Goal: Transaction & Acquisition: Purchase product/service

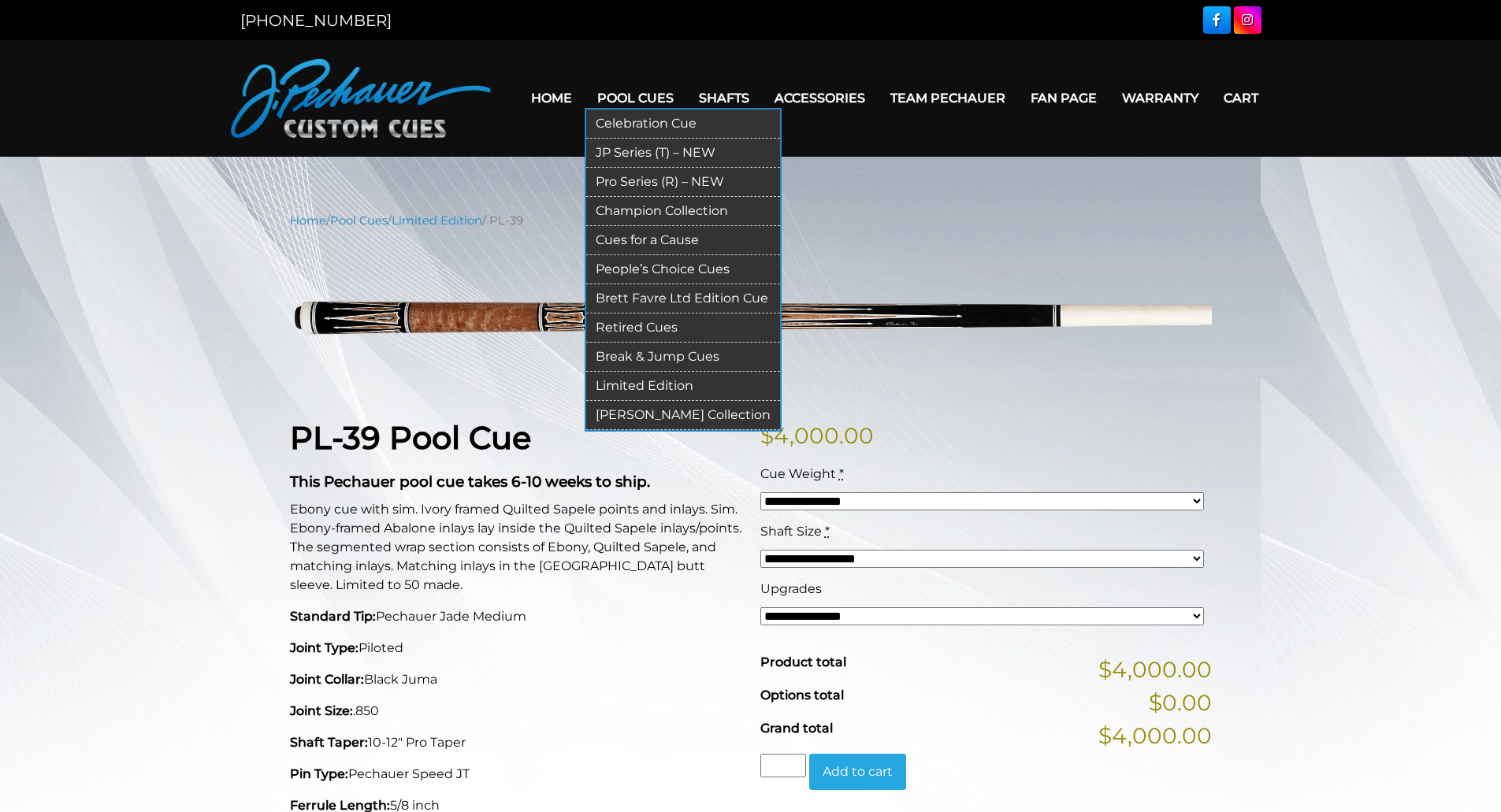
click at [684, 207] on link "Champion Collection" at bounding box center [684, 210] width 194 height 29
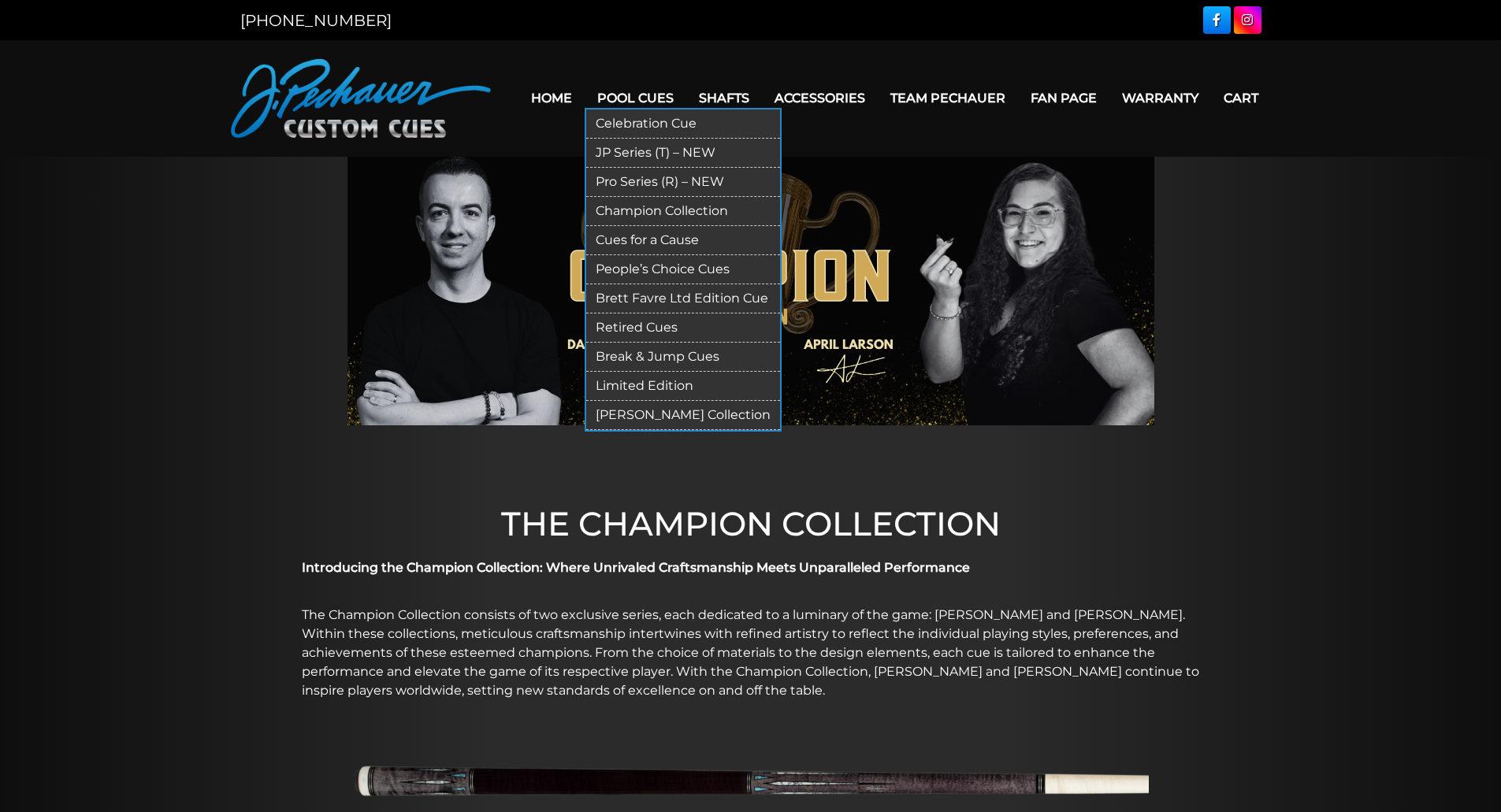
click at [630, 93] on link "Pool Cues" at bounding box center [636, 98] width 102 height 40
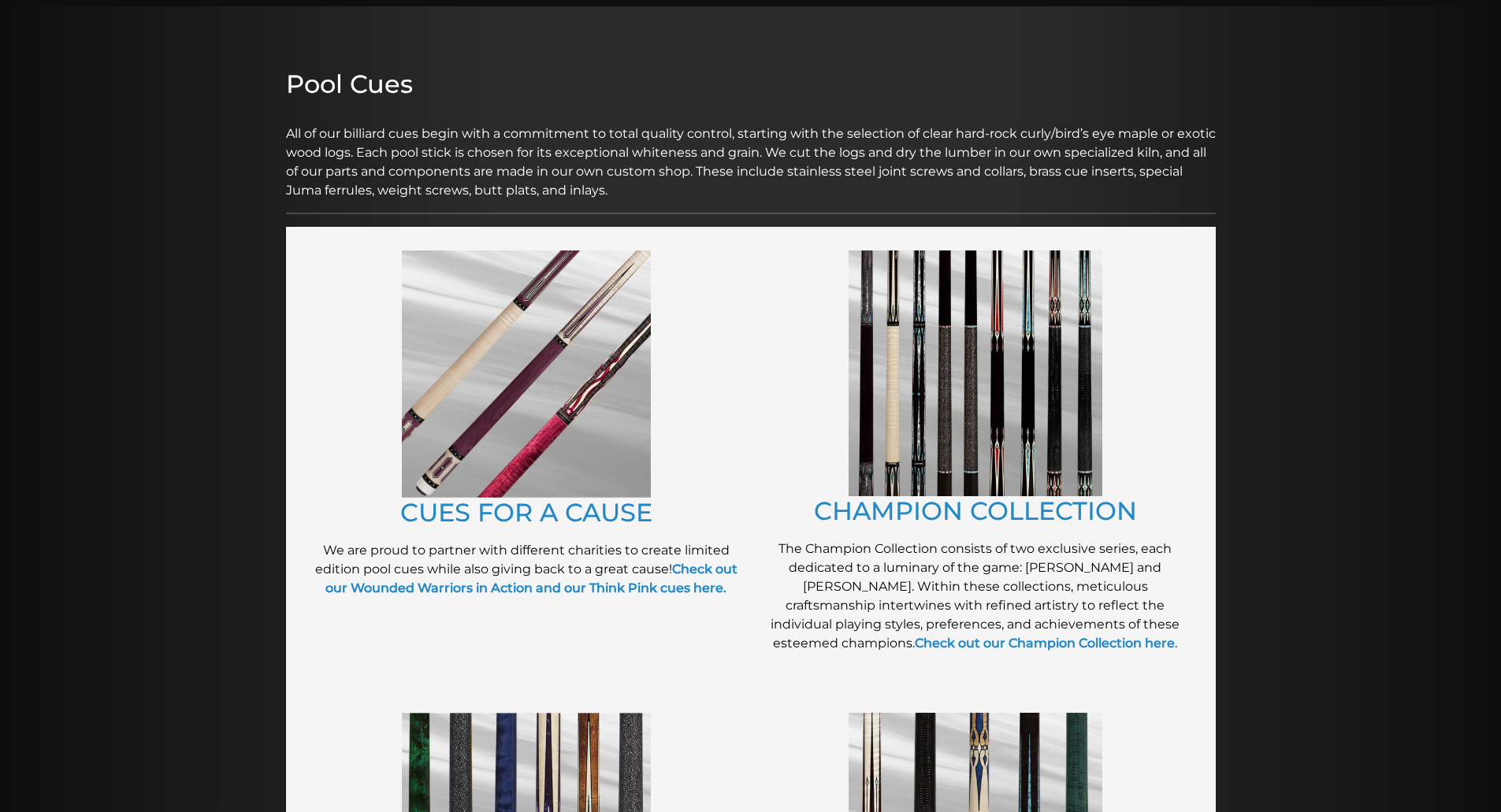
scroll to position [158, 0]
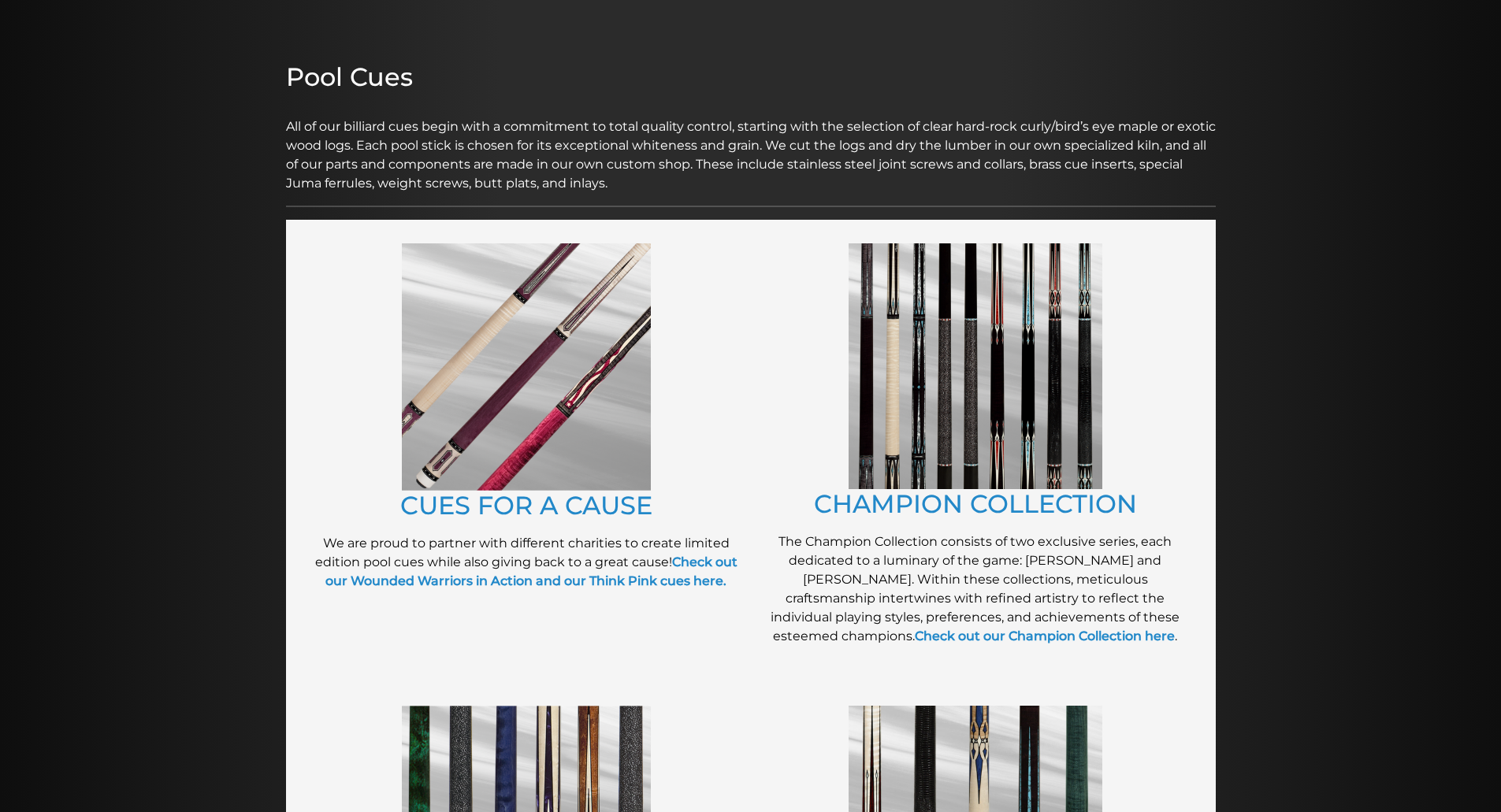
click at [980, 412] on img at bounding box center [975, 366] width 253 height 245
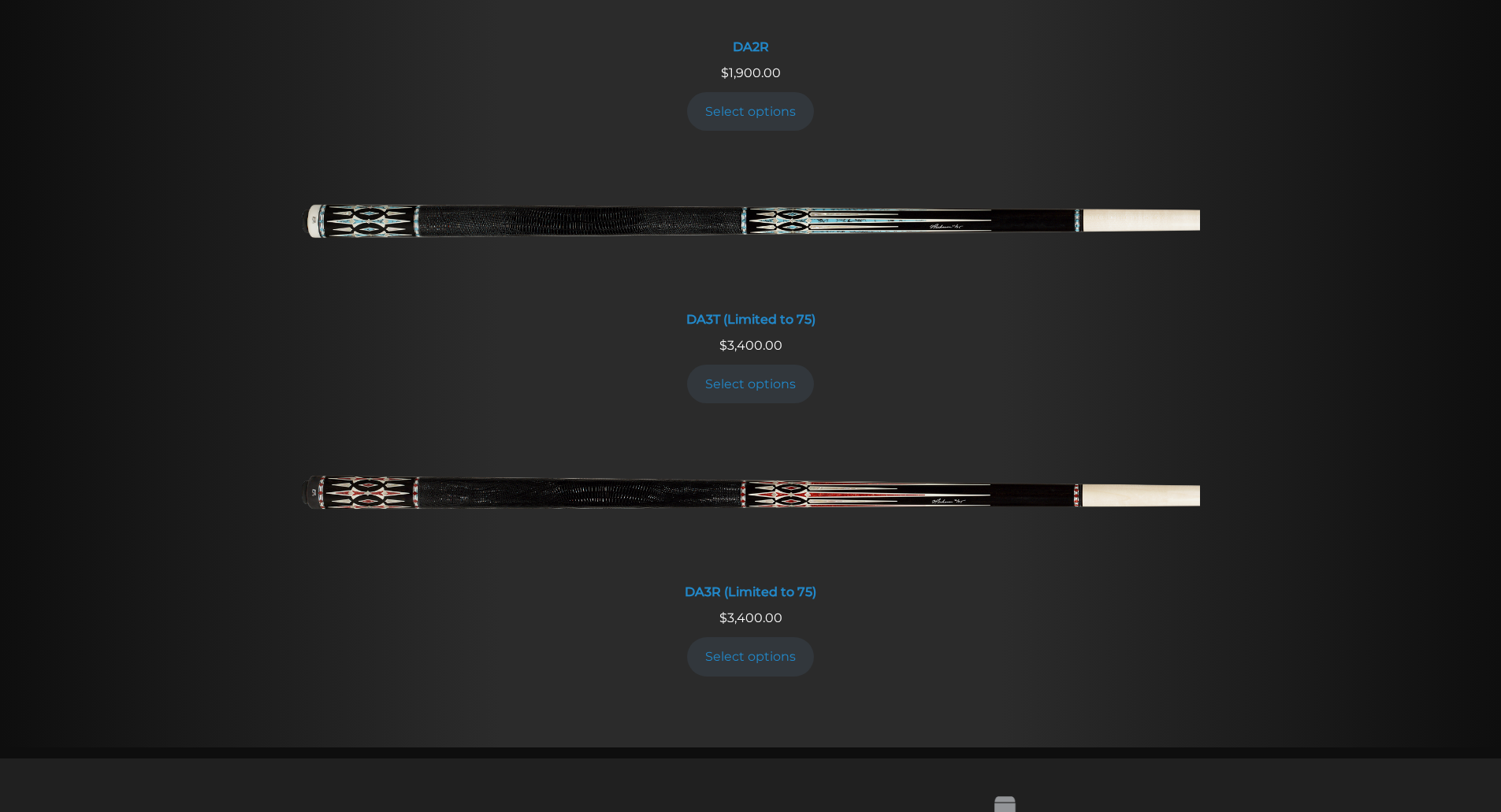
scroll to position [2879, 0]
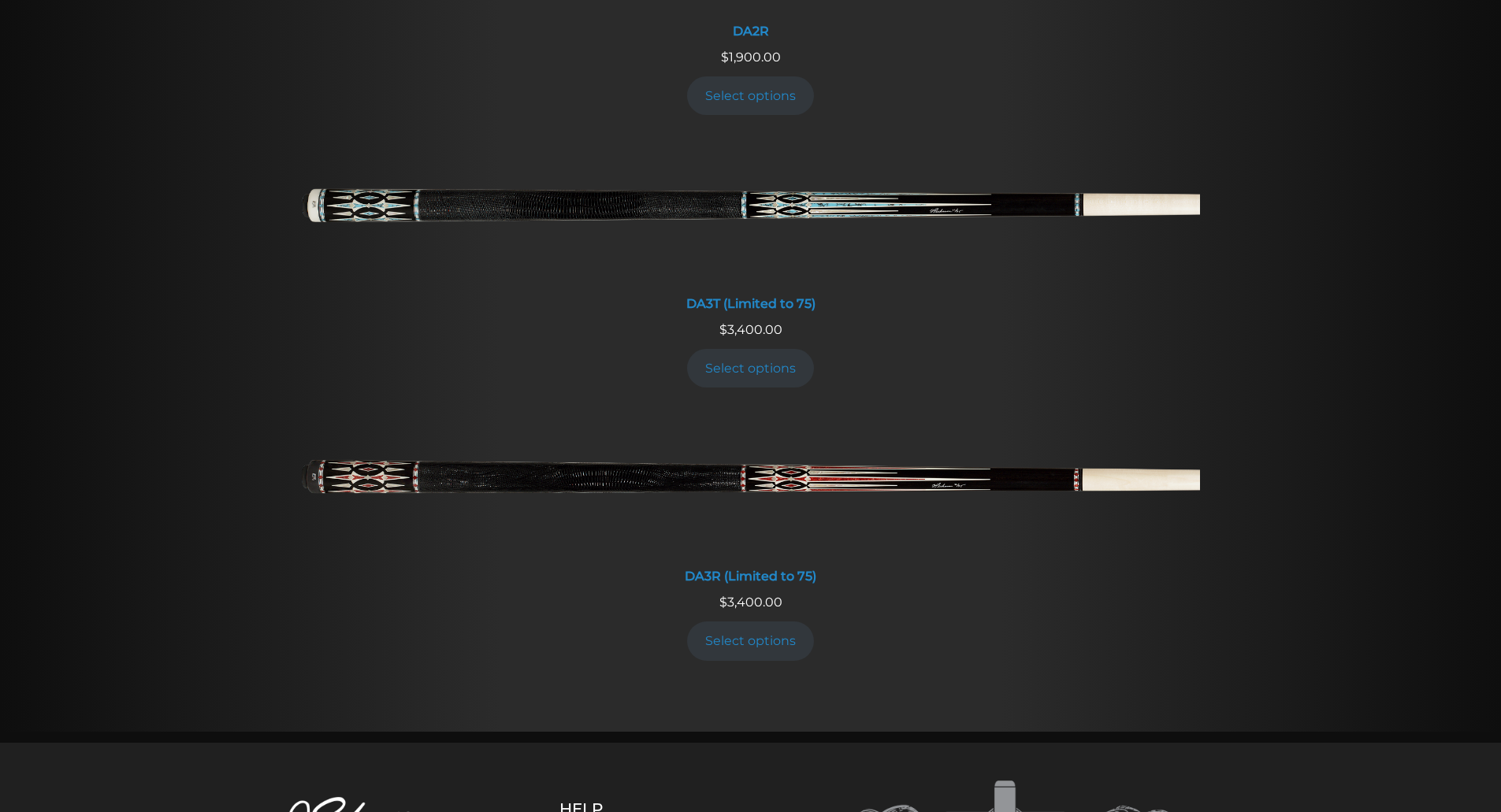
drag, startPoint x: 297, startPoint y: 529, endPoint x: 188, endPoint y: 423, distance: 152.0
click at [188, 423] on div "DA2R $ 1,900.00 Select options DA3T (Limited to 75) $ 3,400.00 Select options D…" at bounding box center [750, 293] width 1479 height 875
